Goal: Information Seeking & Learning: Learn about a topic

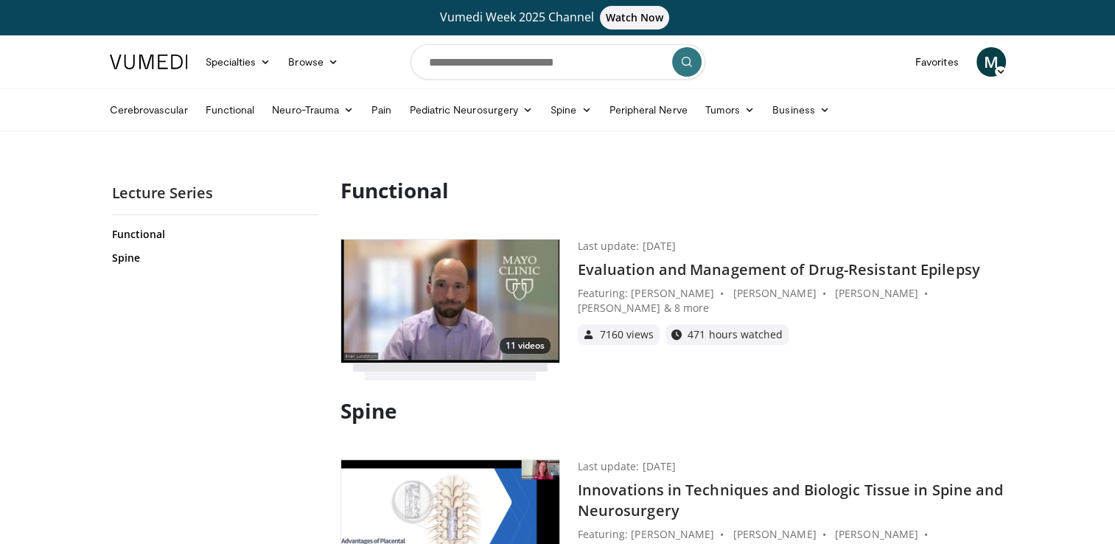
click at [996, 63] on span "M" at bounding box center [991, 61] width 29 height 29
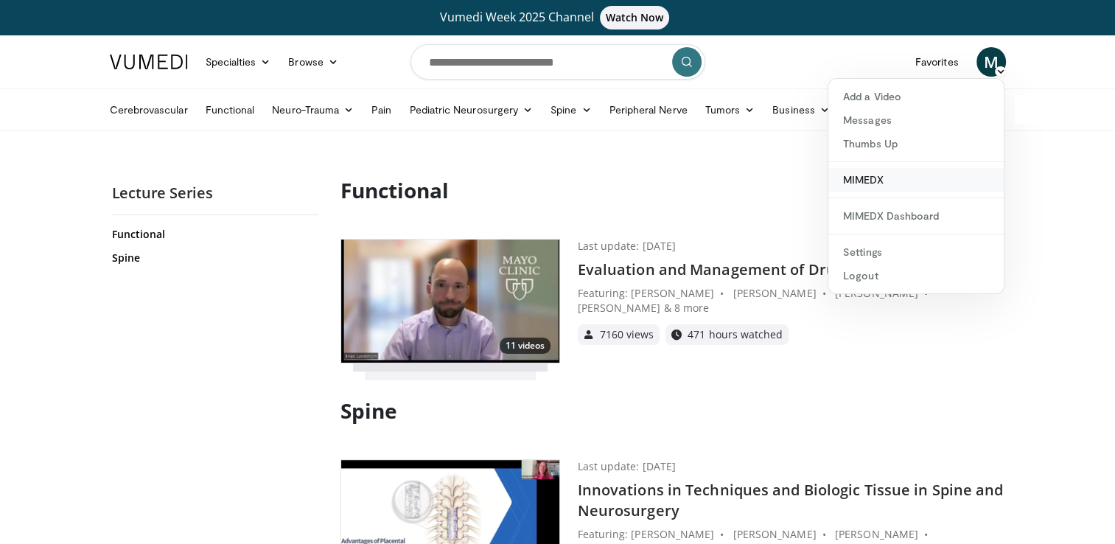
click at [879, 180] on link "MIMEDX" at bounding box center [915, 180] width 175 height 24
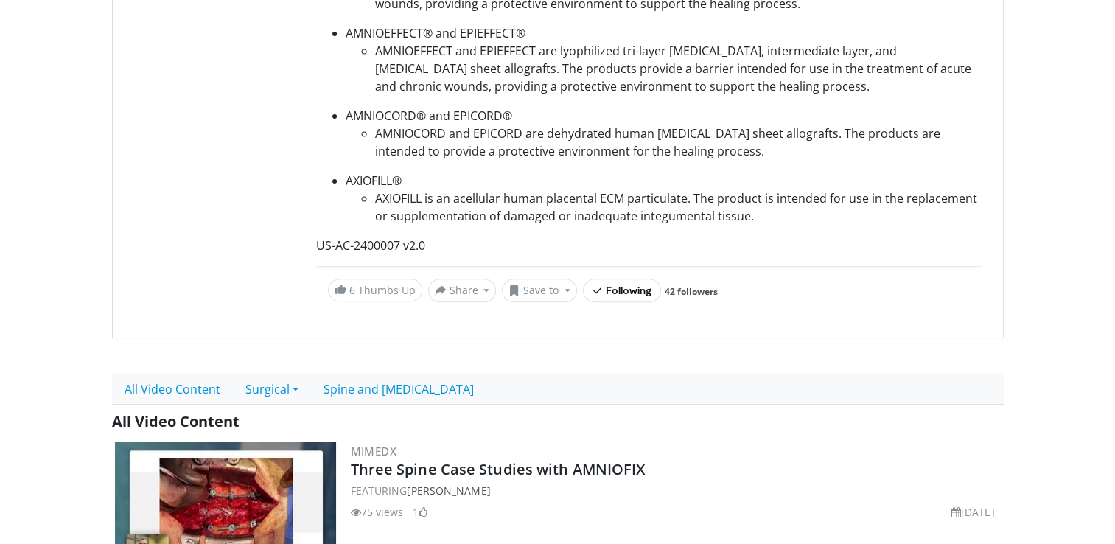
scroll to position [491, 0]
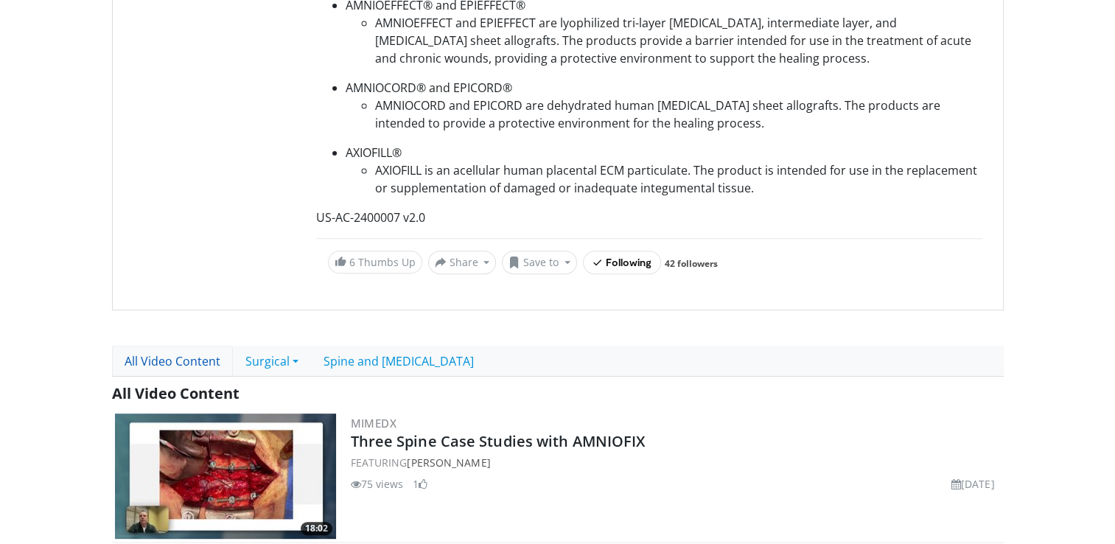
click at [178, 366] on link "All Video Content" at bounding box center [172, 361] width 121 height 31
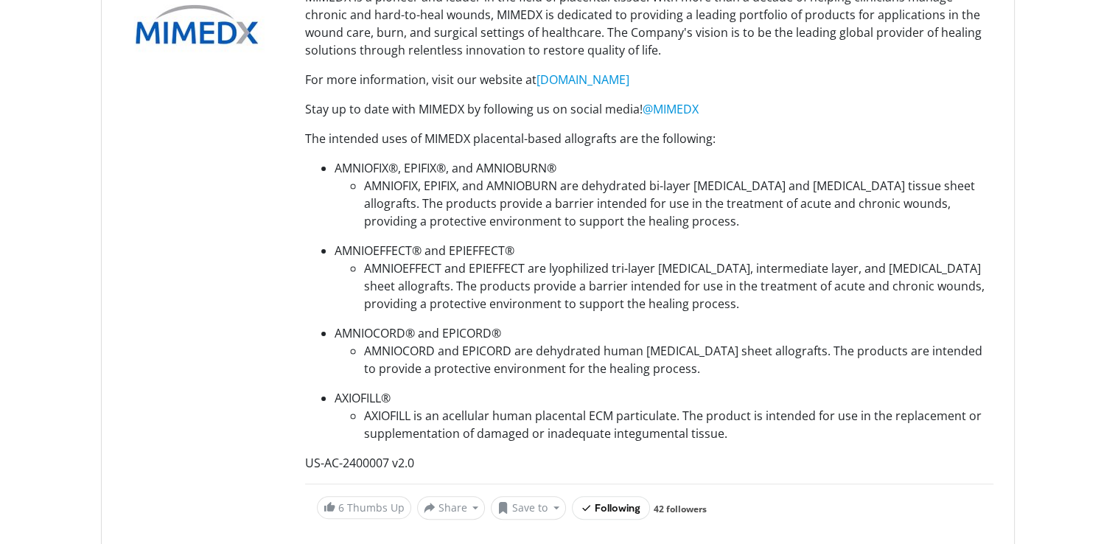
scroll to position [491, 0]
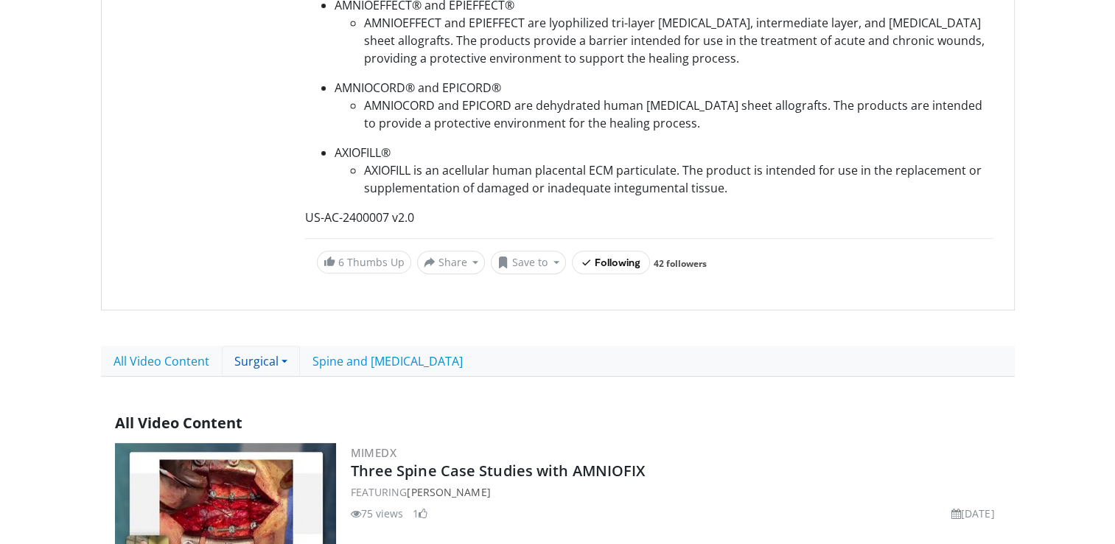
click at [289, 360] on link "Surgical" at bounding box center [261, 361] width 78 height 31
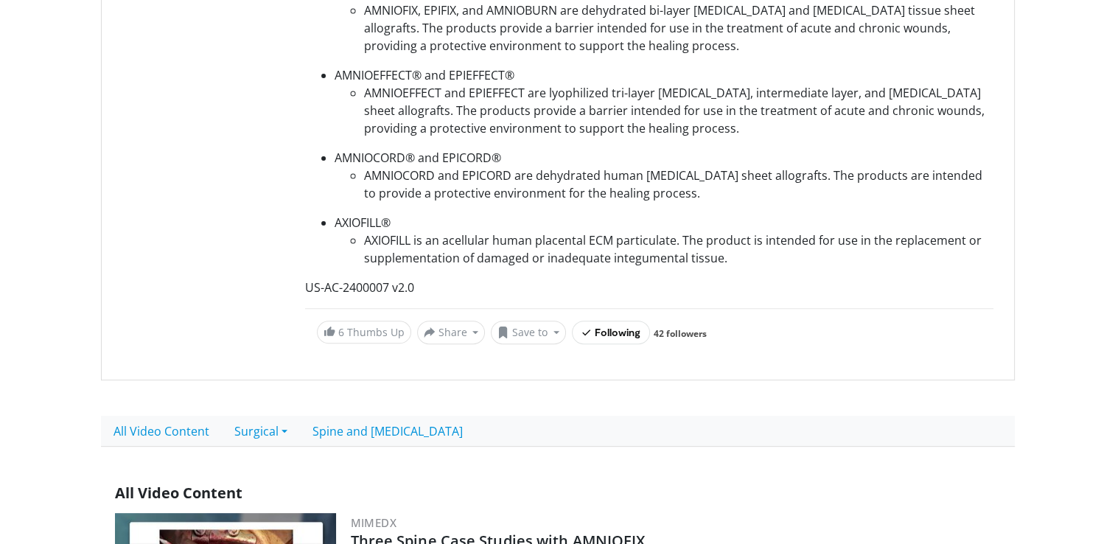
scroll to position [614, 0]
